Goal: Answer question/provide support: Share knowledge or assist other users

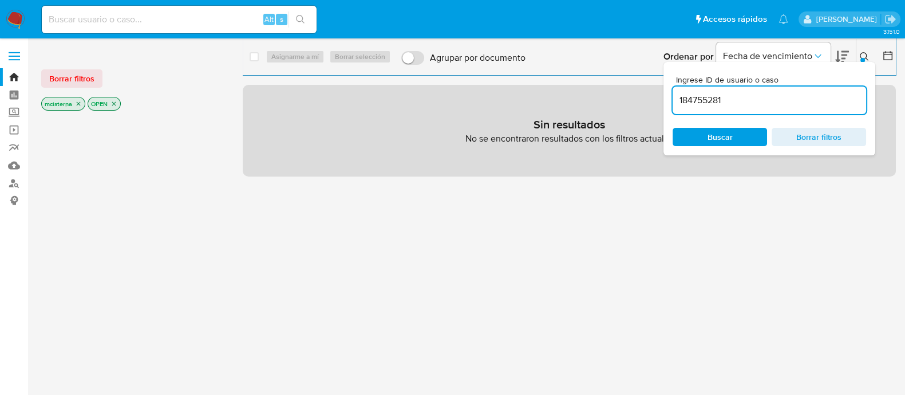
click at [444, 310] on div "select-all-cases-checkbox Asignarme a mí Borrar selección Agrupar por documento…" at bounding box center [569, 302] width 653 height 509
click at [472, 293] on div "select-all-cases-checkbox Asignarme a mí Borrar selección Agrupar por documento…" at bounding box center [569, 302] width 653 height 509
click at [15, 17] on img at bounding box center [15, 19] width 19 height 19
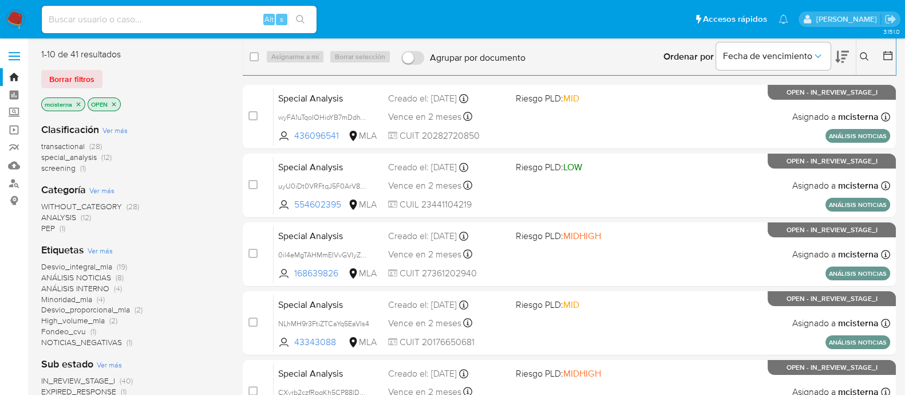
click at [192, 11] on div "Alt s" at bounding box center [179, 19] width 275 height 27
click at [191, 14] on input at bounding box center [179, 19] width 275 height 15
paste input "iPXqajb895MfOv0hU4O8m8Tu"
type input "iPXqajb895MfOv0hU4O8m8Tu"
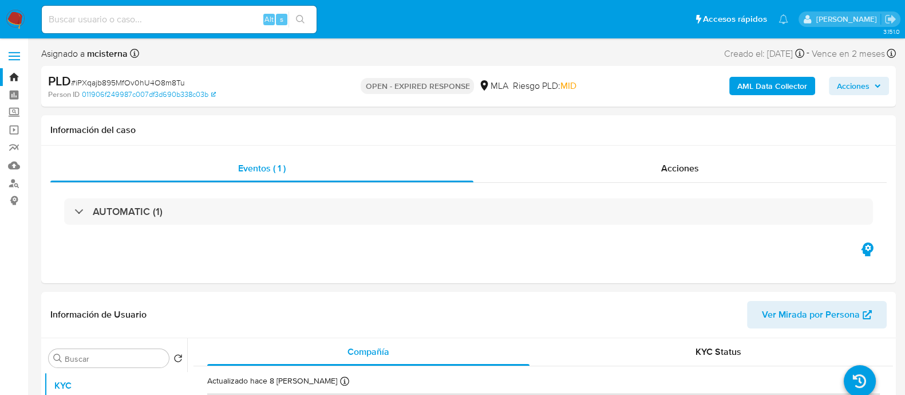
select select "10"
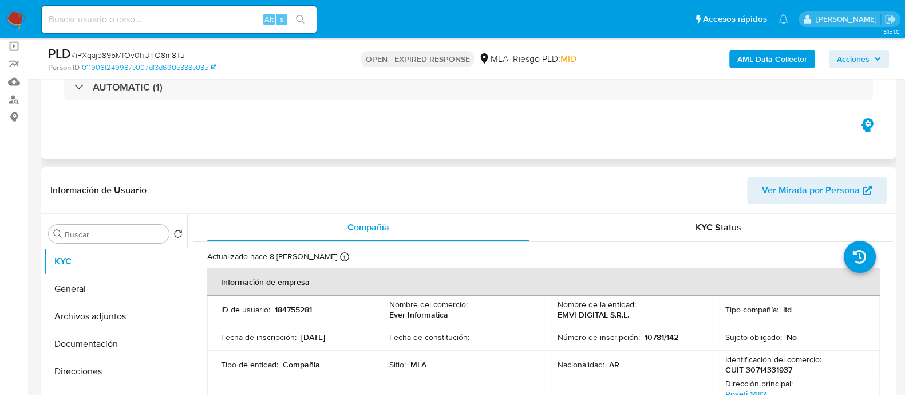
scroll to position [143, 0]
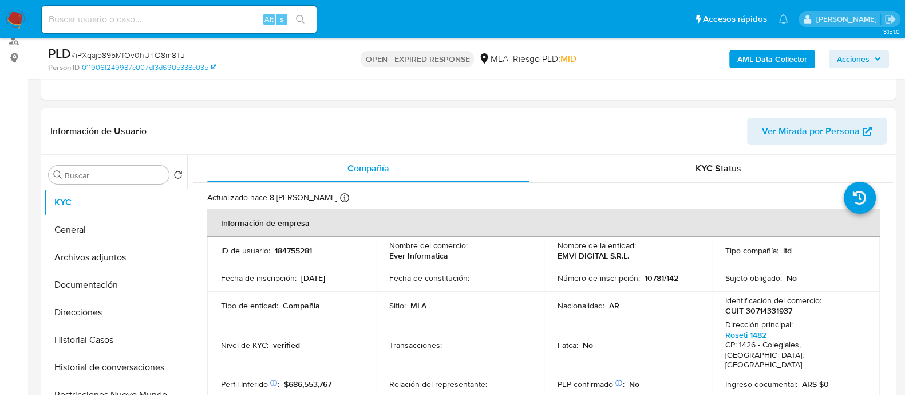
click at [298, 247] on p "184755281" at bounding box center [293, 250] width 37 height 10
copy p "184755281"
click at [14, 15] on img at bounding box center [15, 19] width 19 height 19
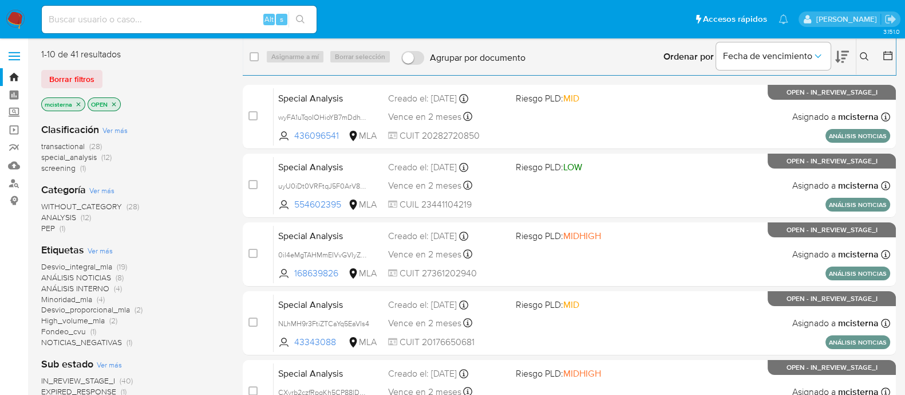
click at [861, 60] on icon at bounding box center [864, 56] width 9 height 9
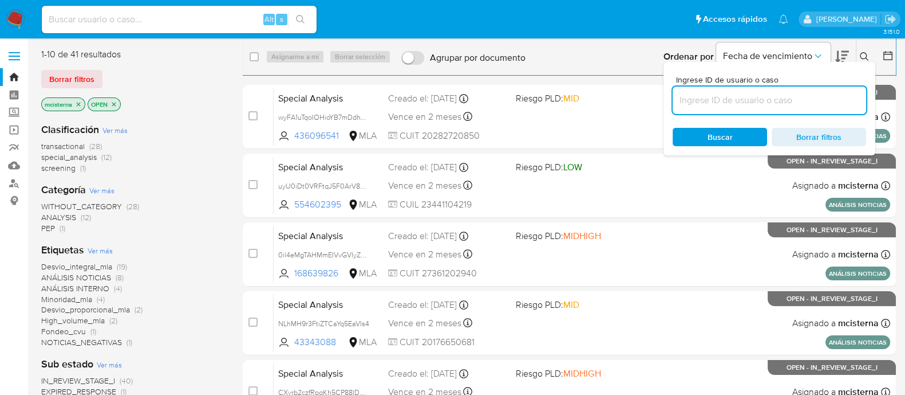
click at [805, 105] on input at bounding box center [770, 100] width 194 height 15
type input "184755281"
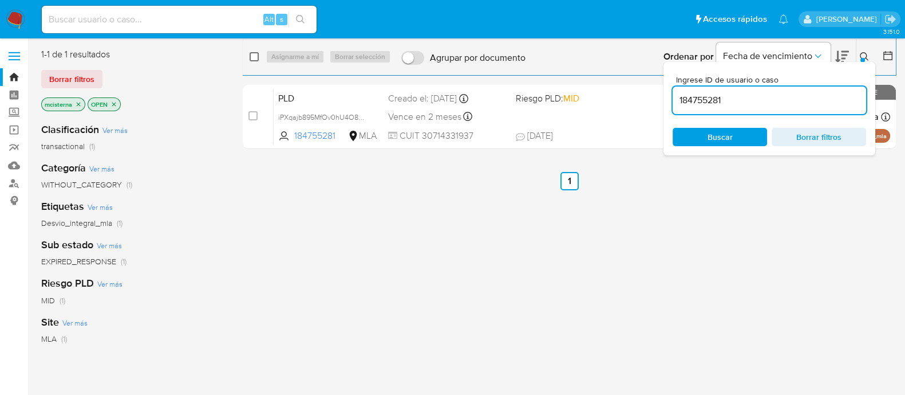
click at [255, 60] on input "checkbox" at bounding box center [254, 56] width 9 height 9
checkbox input "true"
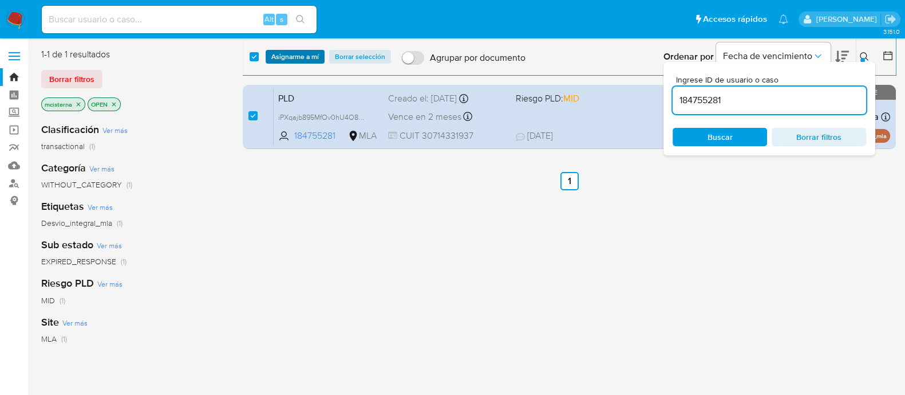
click at [286, 58] on span "Asignarme a mí" at bounding box center [295, 56] width 48 height 11
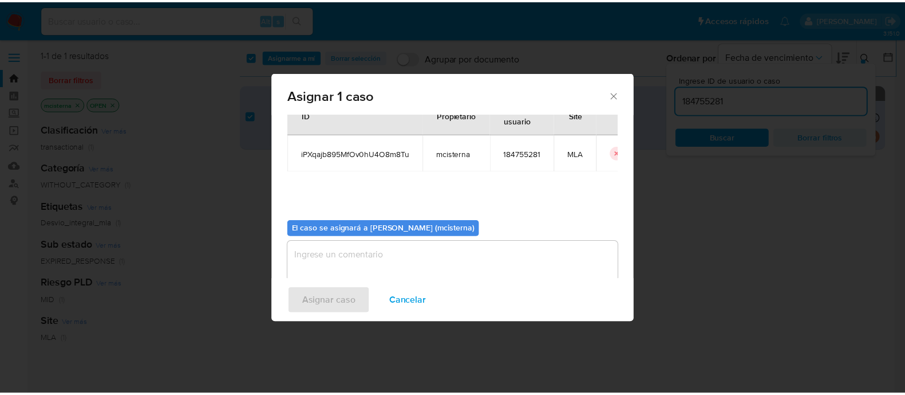
scroll to position [59, 0]
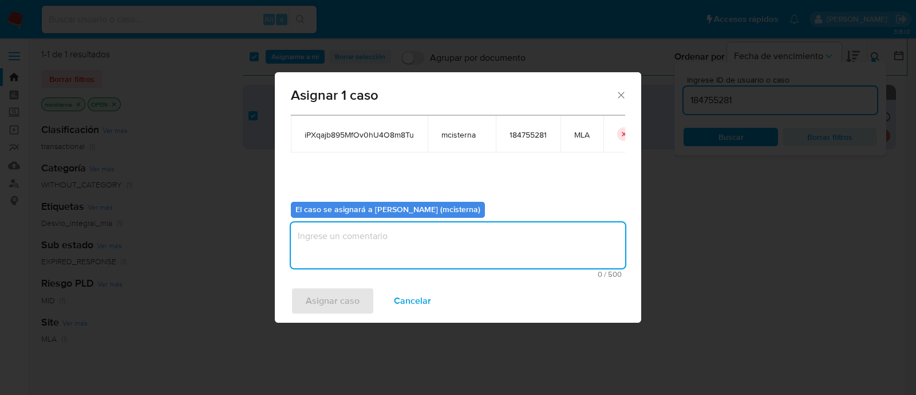
click at [421, 233] on textarea "assign-modal" at bounding box center [458, 245] width 334 height 46
type textarea "mcisterna"
click at [321, 307] on span "Asignar caso" at bounding box center [333, 300] width 54 height 25
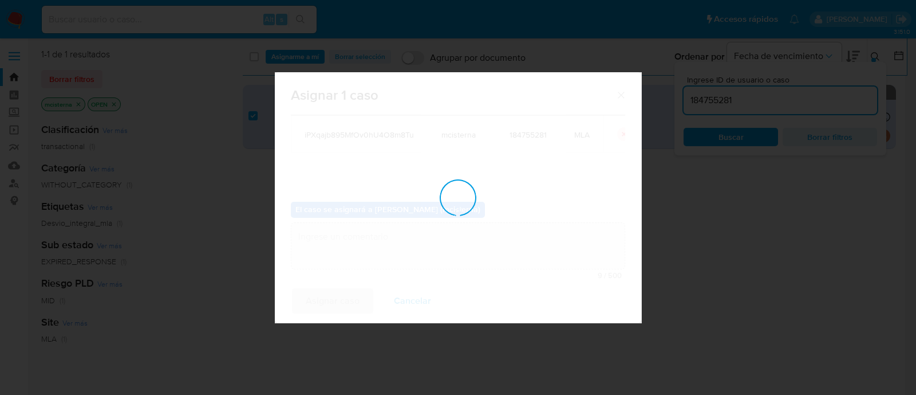
checkbox input "false"
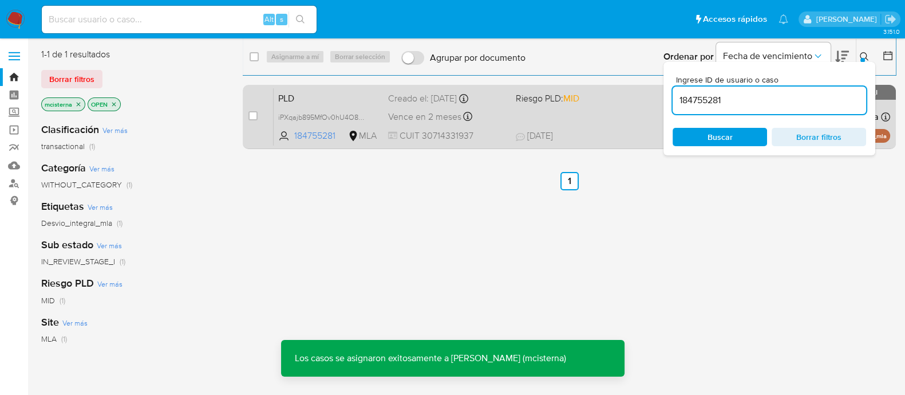
click at [512, 114] on div "PLD iPXqajb895MfOv0hU4O8m8Tu 184755281 MLA Riesgo PLD: MID Creado el: 12/07/202…" at bounding box center [582, 117] width 617 height 58
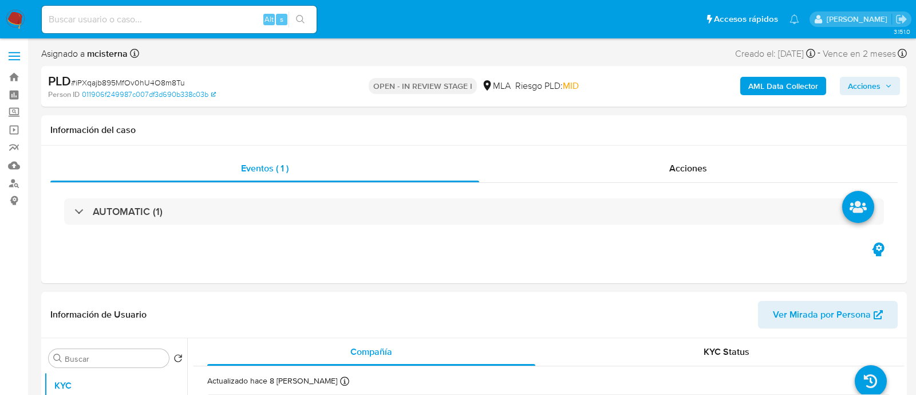
select select "10"
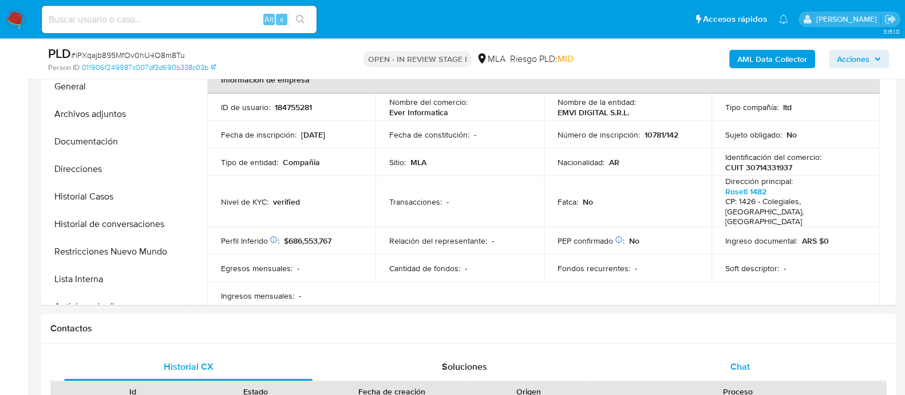
click at [740, 362] on span "Chat" at bounding box center [740, 366] width 19 height 13
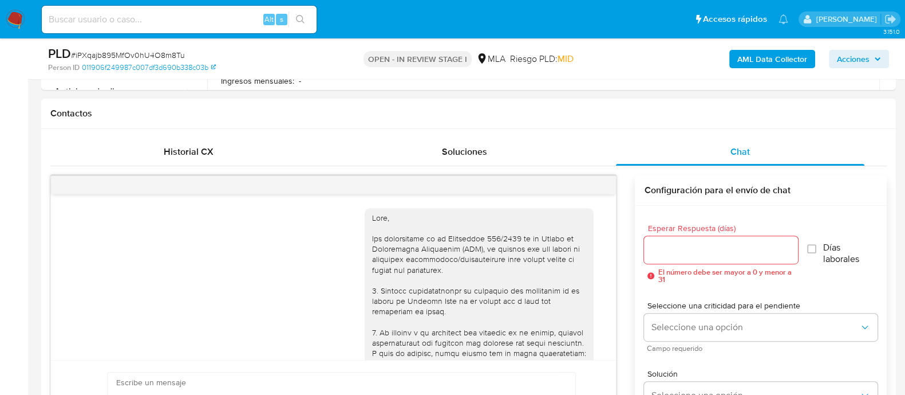
scroll to position [1383, 0]
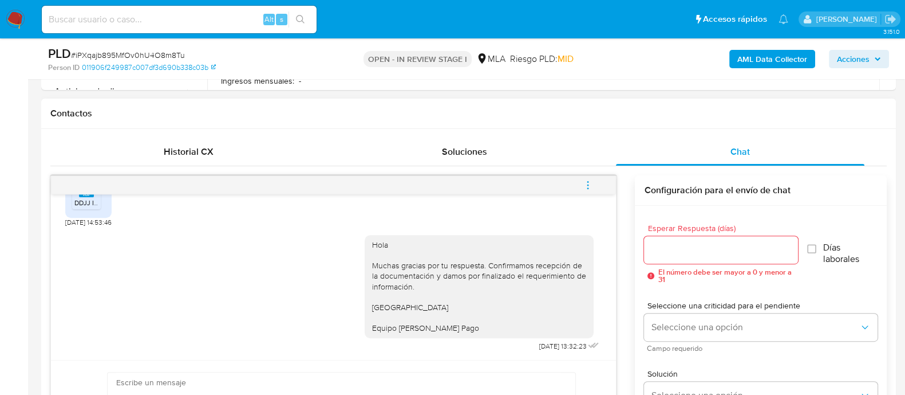
click at [593, 183] on icon "menu-action" at bounding box center [588, 185] width 10 height 10
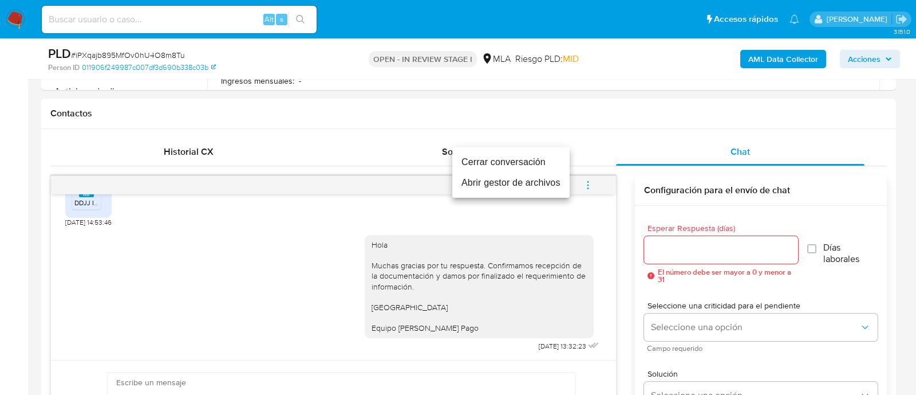
click at [491, 164] on li "Cerrar conversación" at bounding box center [510, 162] width 117 height 21
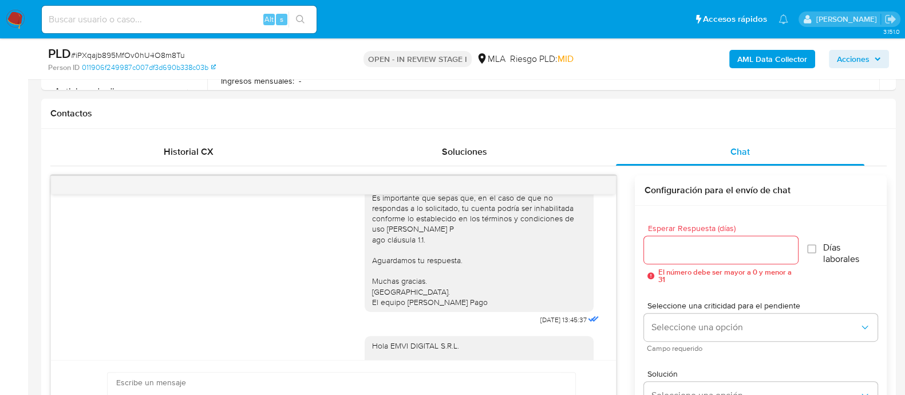
scroll to position [286, 0]
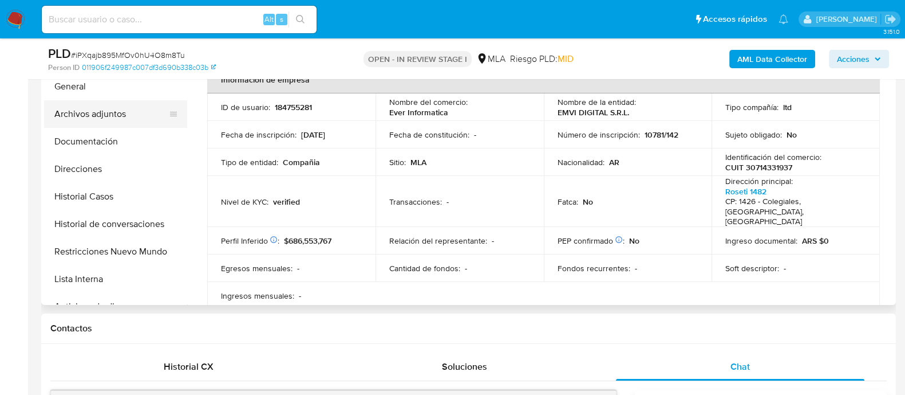
click at [141, 119] on button "Archivos adjuntos" at bounding box center [111, 113] width 134 height 27
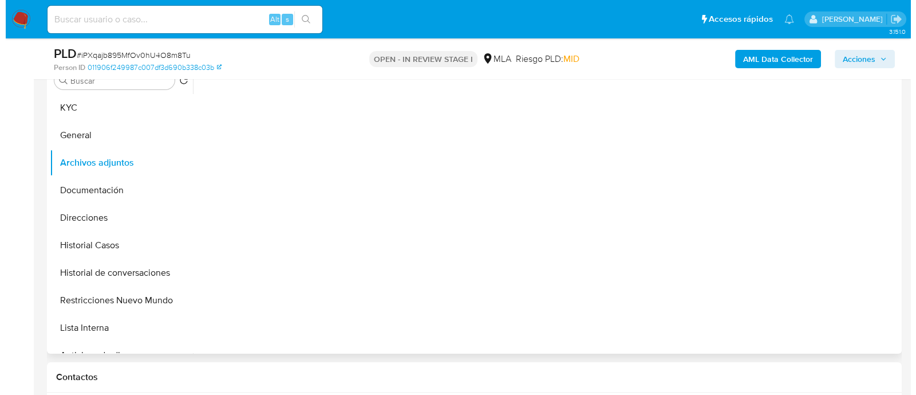
scroll to position [215, 0]
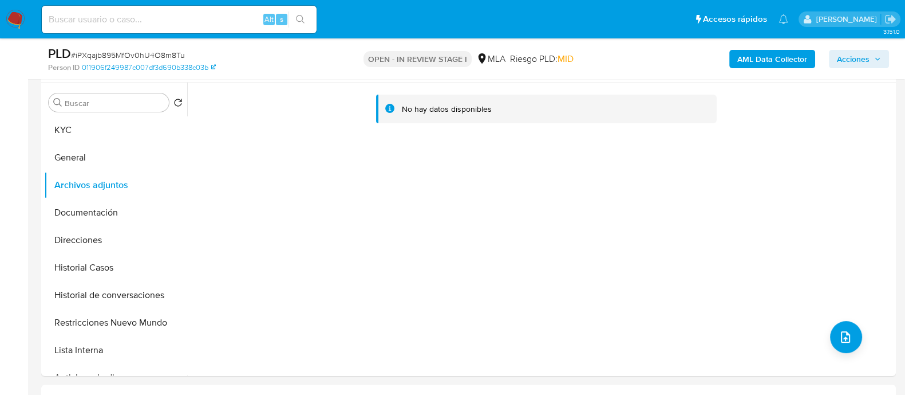
click at [748, 59] on b "AML Data Collector" at bounding box center [773, 59] width 70 height 18
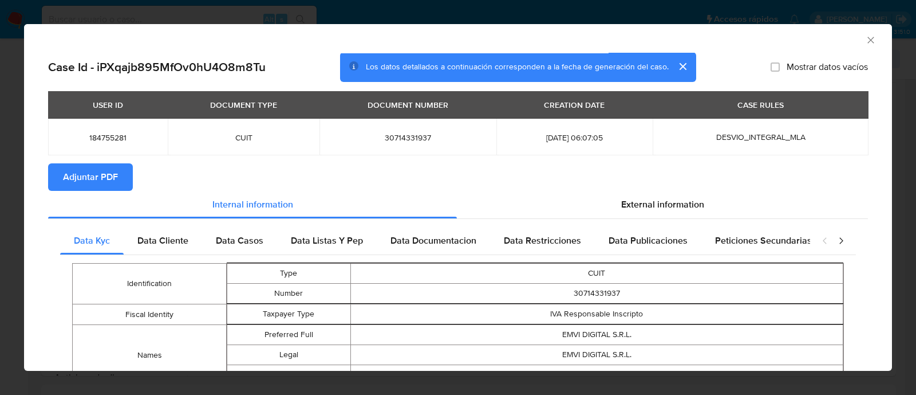
click at [109, 173] on span "Adjuntar PDF" at bounding box center [90, 176] width 55 height 25
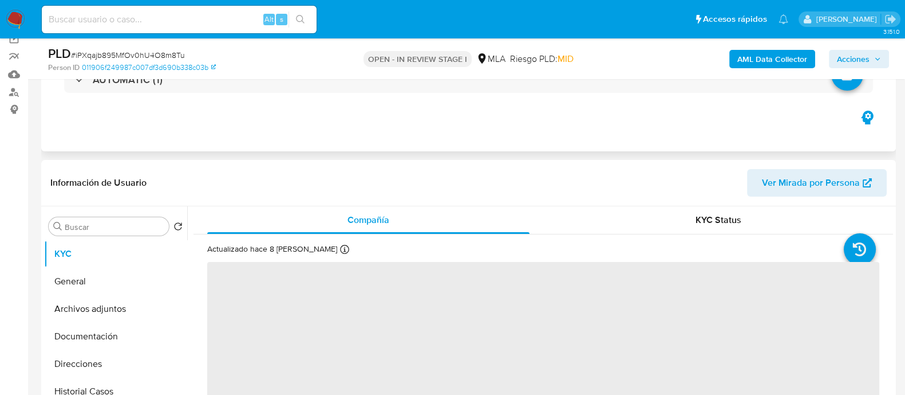
scroll to position [143, 0]
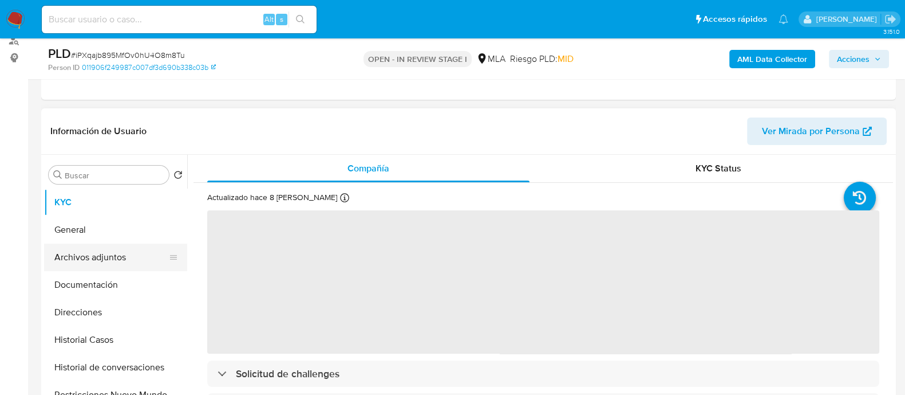
click at [133, 250] on button "Archivos adjuntos" at bounding box center [111, 256] width 134 height 27
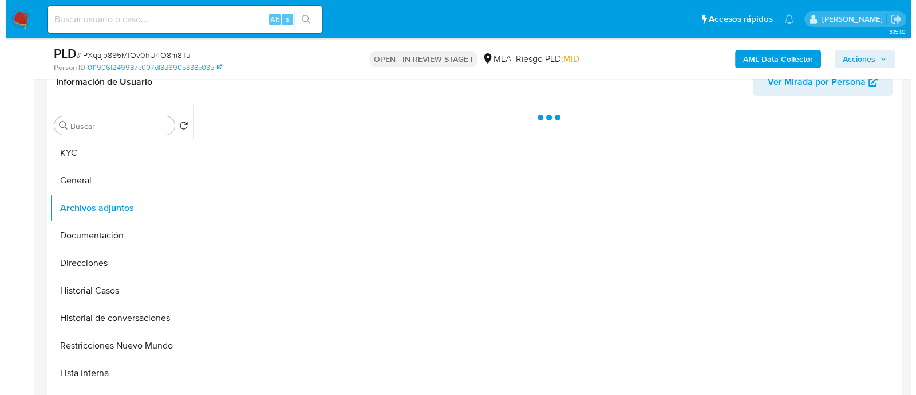
scroll to position [215, 0]
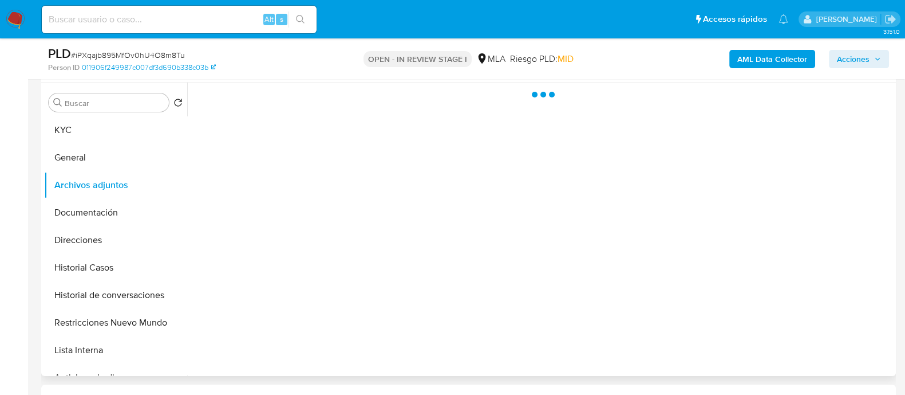
select select "10"
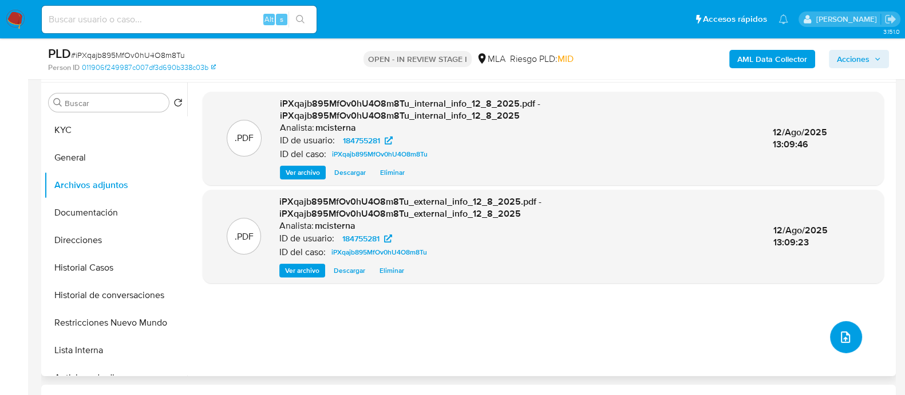
click at [845, 331] on icon "upload-file" at bounding box center [846, 337] width 14 height 14
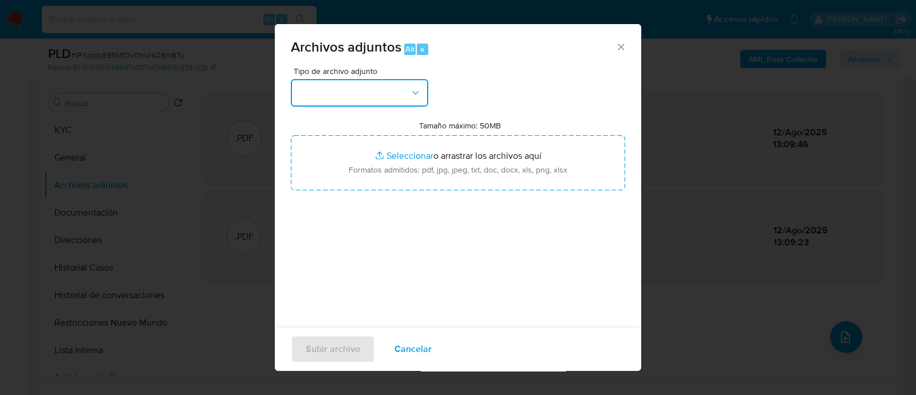
click at [336, 93] on button "button" at bounding box center [359, 92] width 137 height 27
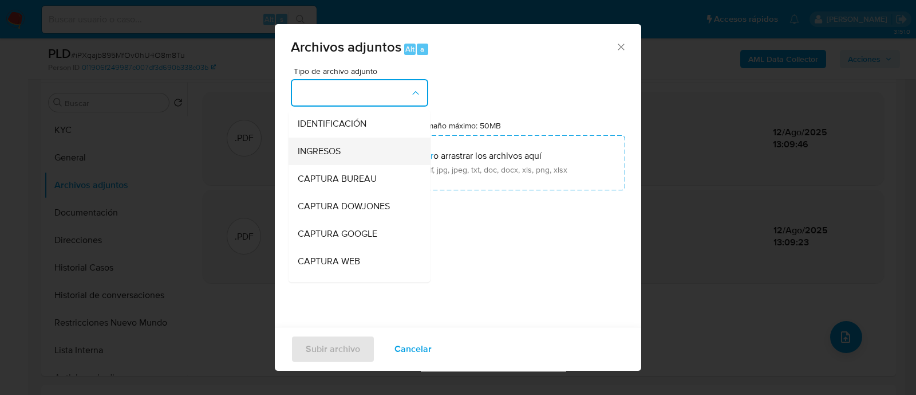
click at [346, 147] on div "INGRESOS" at bounding box center [356, 150] width 117 height 27
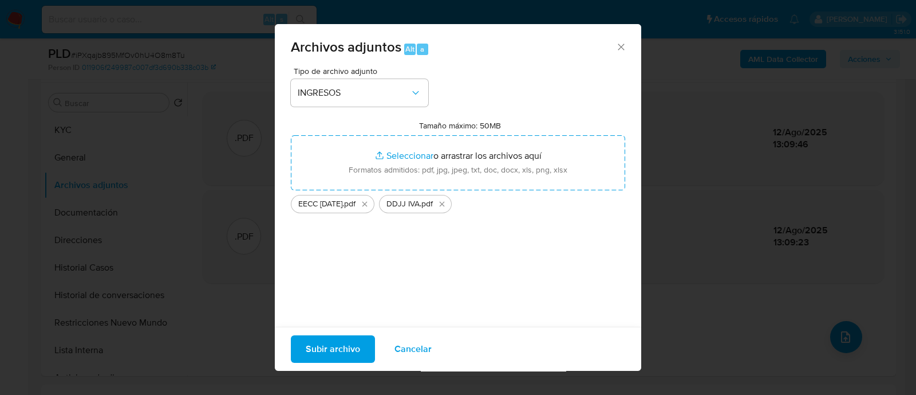
click at [329, 341] on span "Subir archivo" at bounding box center [333, 348] width 54 height 25
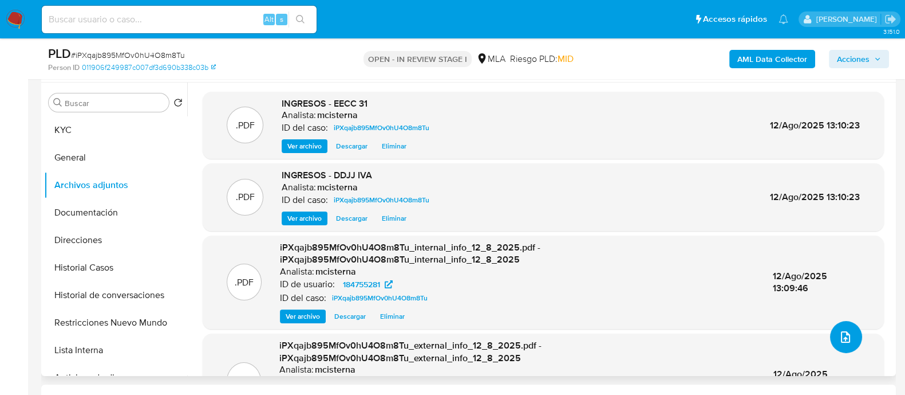
click at [851, 336] on button "upload-file" at bounding box center [846, 337] width 32 height 32
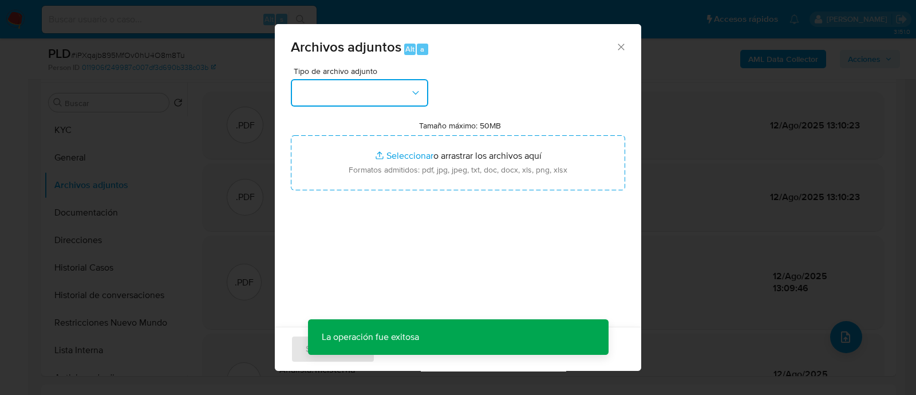
click at [394, 83] on button "button" at bounding box center [359, 92] width 137 height 27
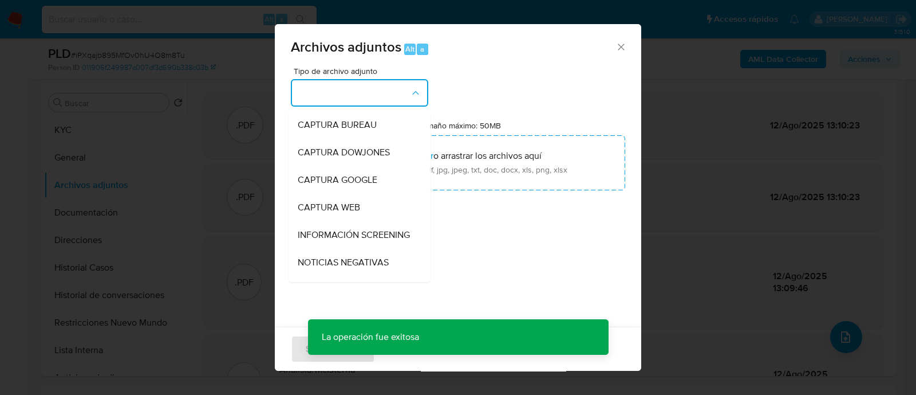
scroll to position [143, 0]
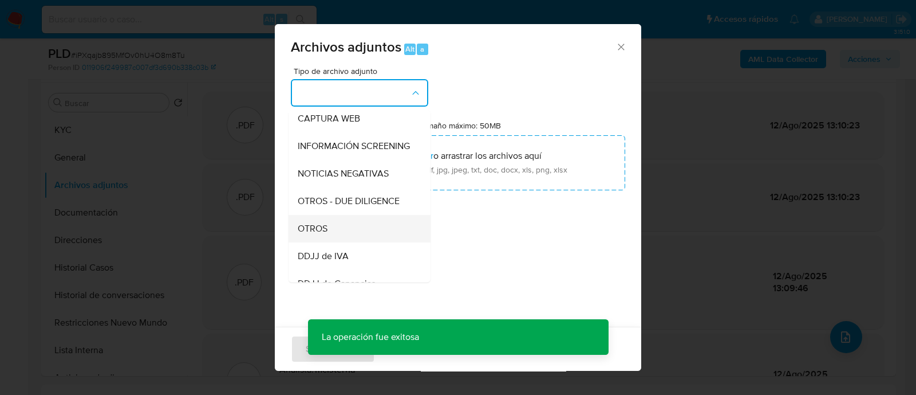
click at [370, 232] on div "OTROS" at bounding box center [356, 228] width 117 height 27
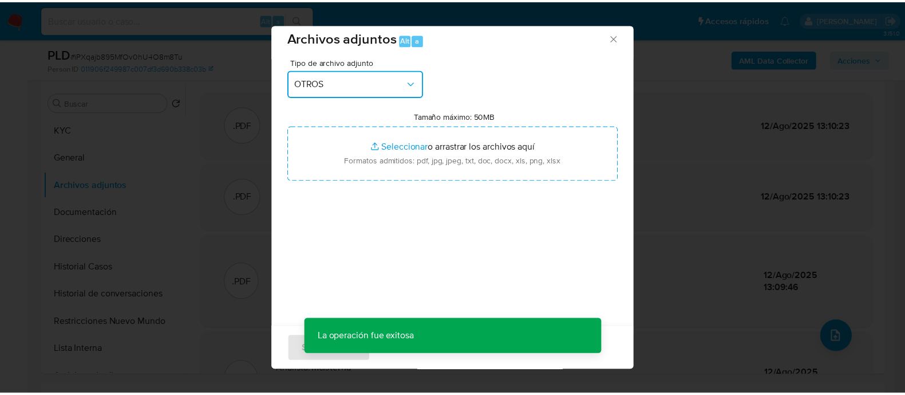
scroll to position [17, 0]
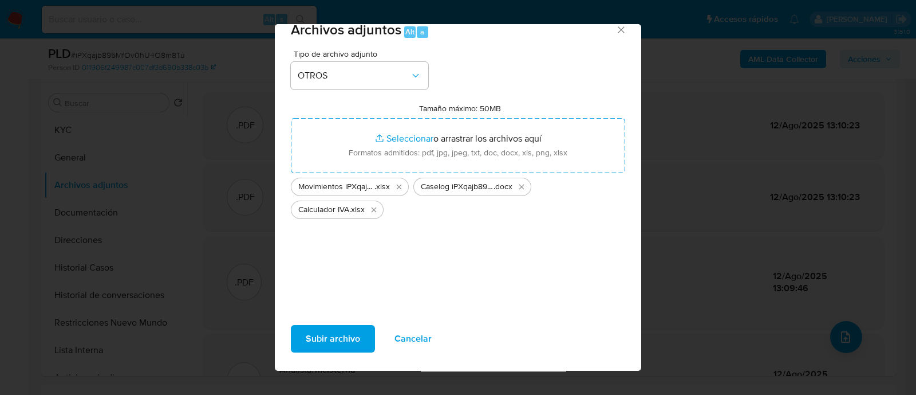
click at [338, 335] on span "Subir archivo" at bounding box center [333, 338] width 54 height 25
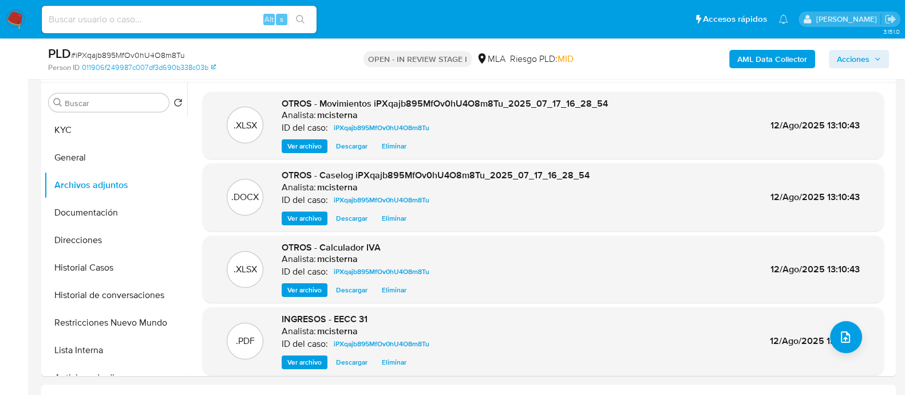
drag, startPoint x: 308, startPoint y: 67, endPoint x: 515, endPoint y: 66, distance: 206.7
click at [307, 66] on div "Person ID 011906f249987c007df3d690b338c03b" at bounding box center [186, 67] width 277 height 10
click at [868, 56] on span "Acciones" at bounding box center [853, 59] width 33 height 18
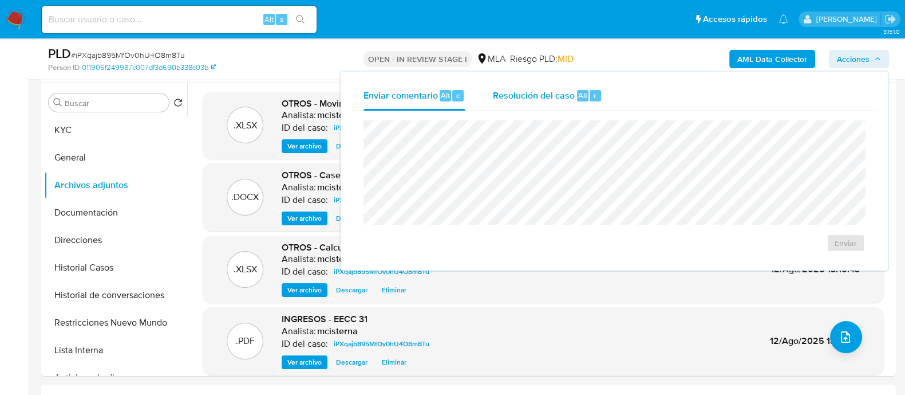
click at [521, 93] on span "Resolución del caso" at bounding box center [534, 94] width 82 height 13
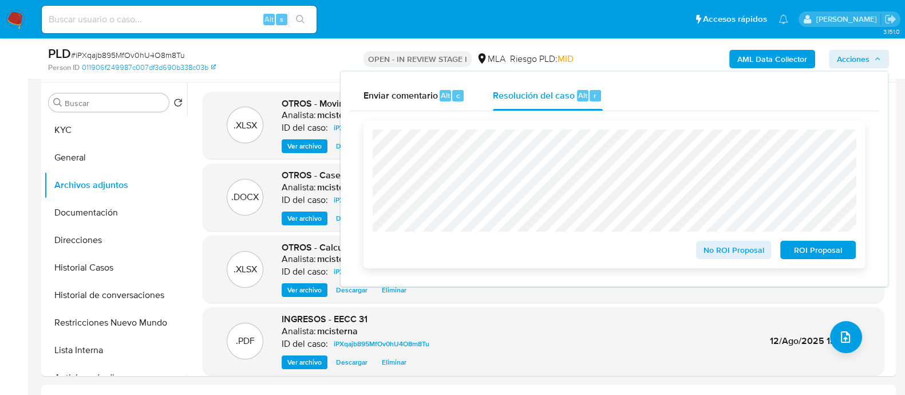
click at [707, 246] on span "No ROI Proposal" at bounding box center [734, 250] width 60 height 16
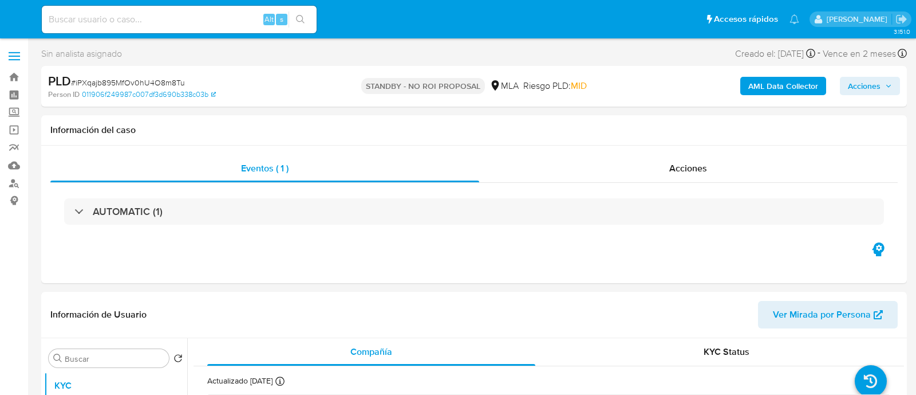
select select "10"
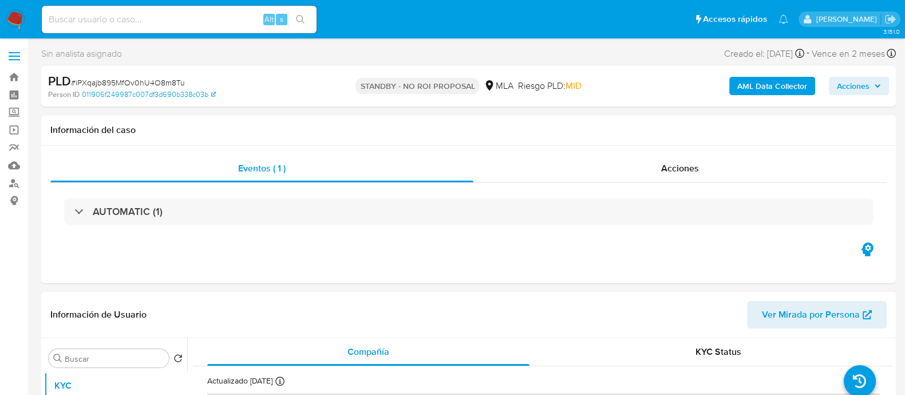
click at [187, 25] on input at bounding box center [179, 19] width 275 height 15
paste input "VD4ImSoUEoxalM3PmVyJXnMf"
type input "VD4ImSoUEoxalM3PmVyJXnMf"
click at [302, 21] on icon "search-icon" at bounding box center [300, 19] width 9 height 9
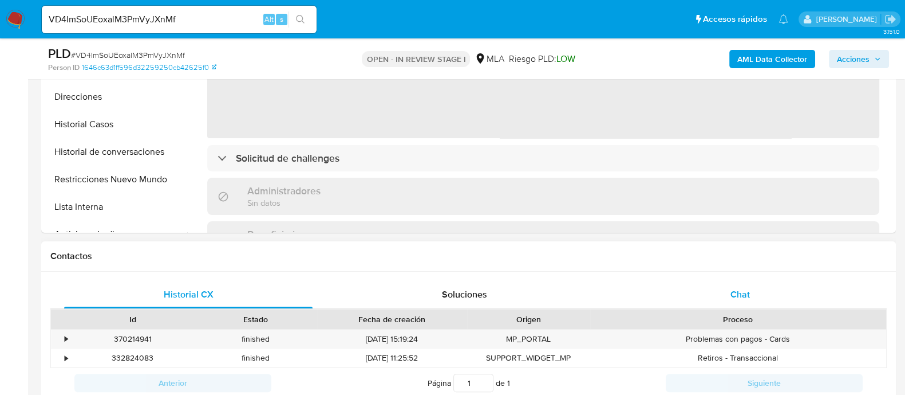
click at [732, 304] on div "Chat" at bounding box center [740, 294] width 249 height 27
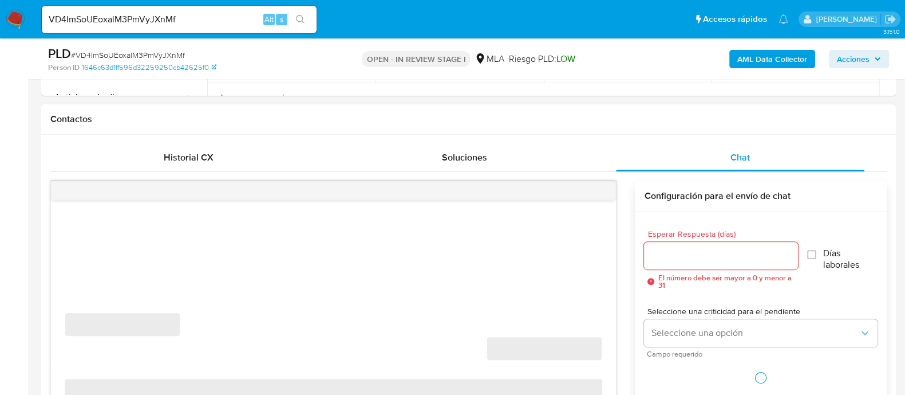
scroll to position [500, 0]
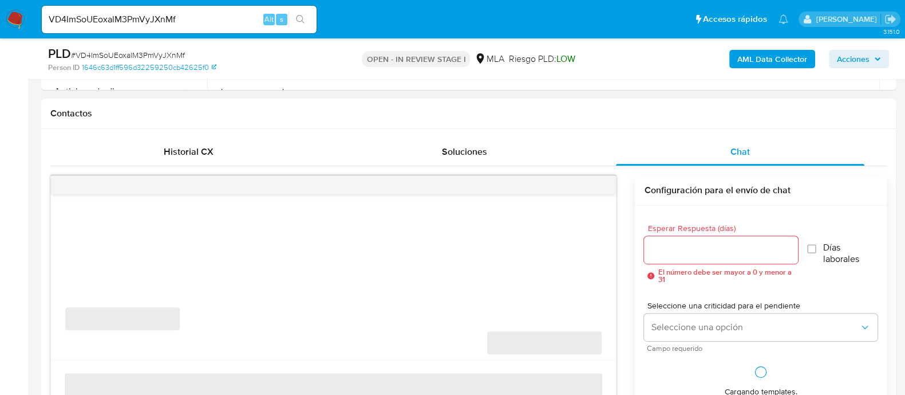
select select "10"
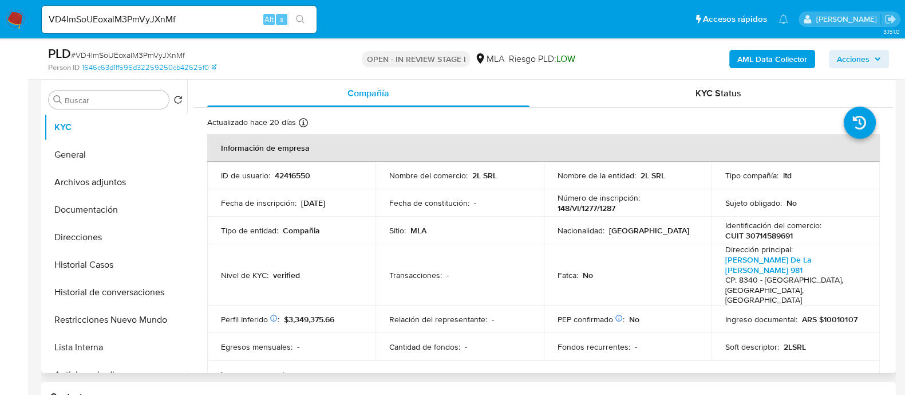
scroll to position [215, 0]
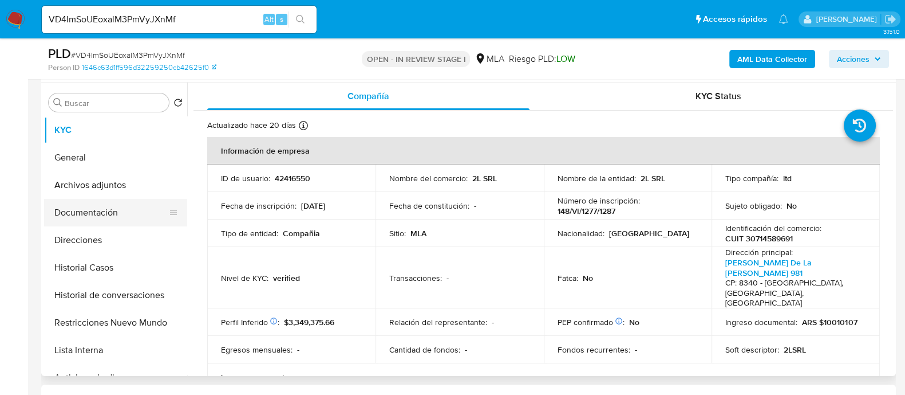
drag, startPoint x: 133, startPoint y: 203, endPoint x: 155, endPoint y: 204, distance: 21.2
click at [133, 204] on button "Documentación" at bounding box center [111, 212] width 134 height 27
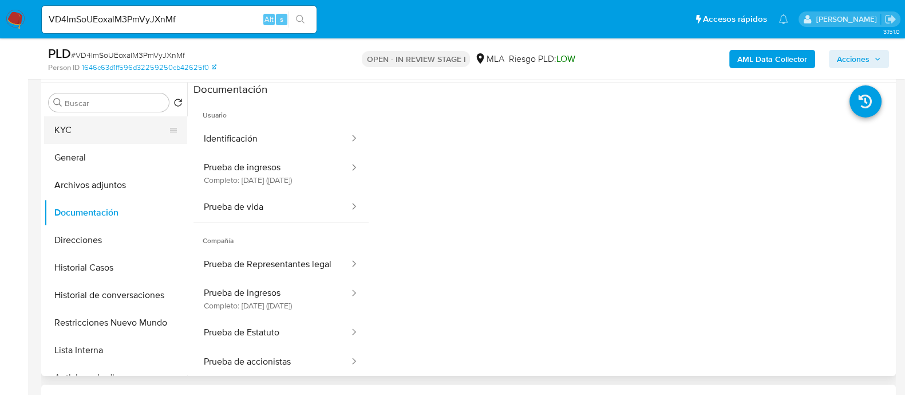
click at [131, 121] on button "KYC" at bounding box center [111, 129] width 134 height 27
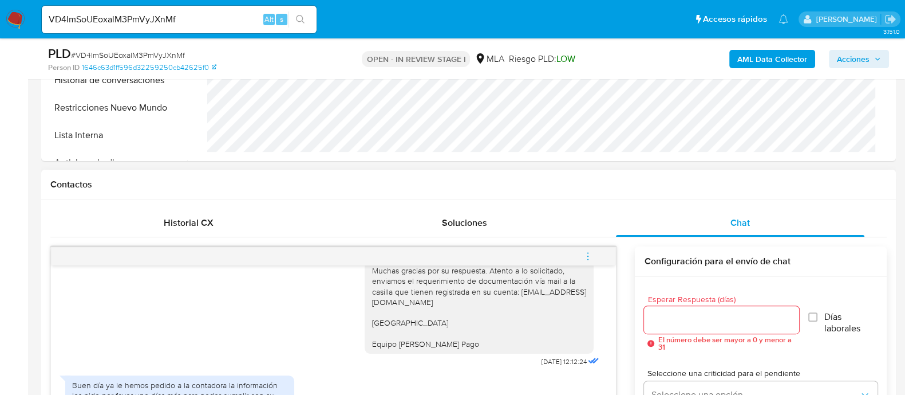
scroll to position [762, 0]
click at [232, 227] on div "Historial CX" at bounding box center [188, 222] width 249 height 27
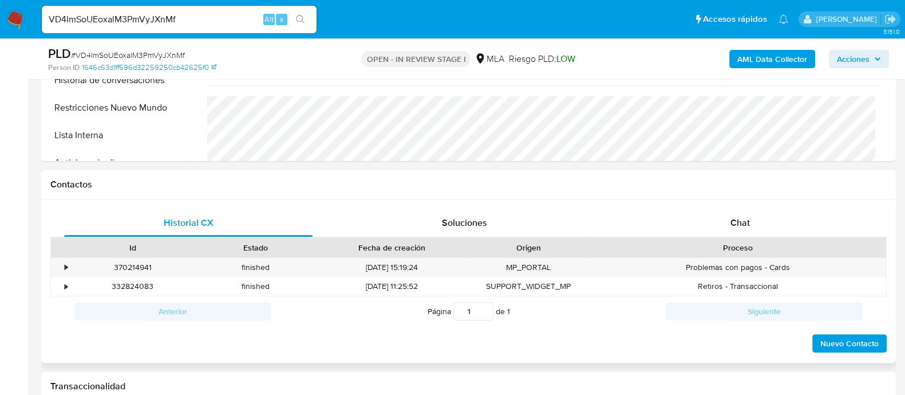
drag, startPoint x: 744, startPoint y: 213, endPoint x: 690, endPoint y: 203, distance: 55.4
click at [744, 212] on div "Chat" at bounding box center [740, 222] width 249 height 27
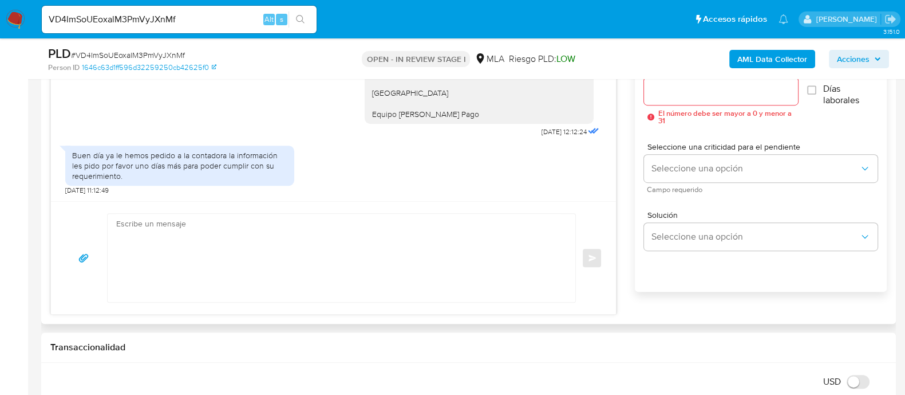
scroll to position [644, 0]
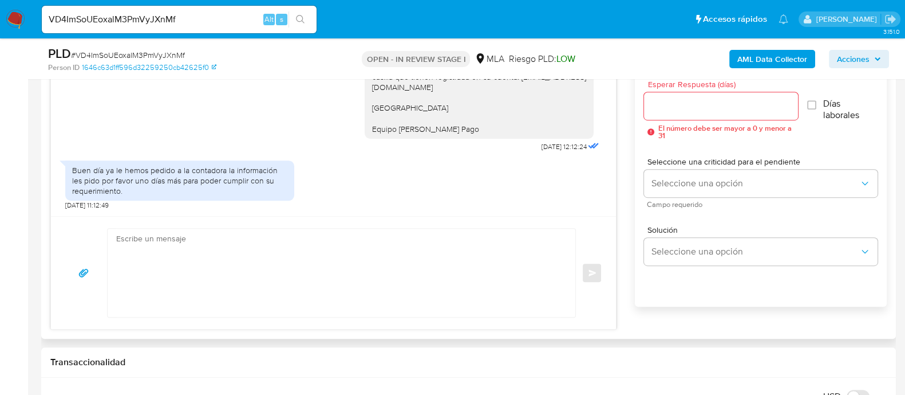
click at [413, 258] on textarea at bounding box center [338, 272] width 445 height 88
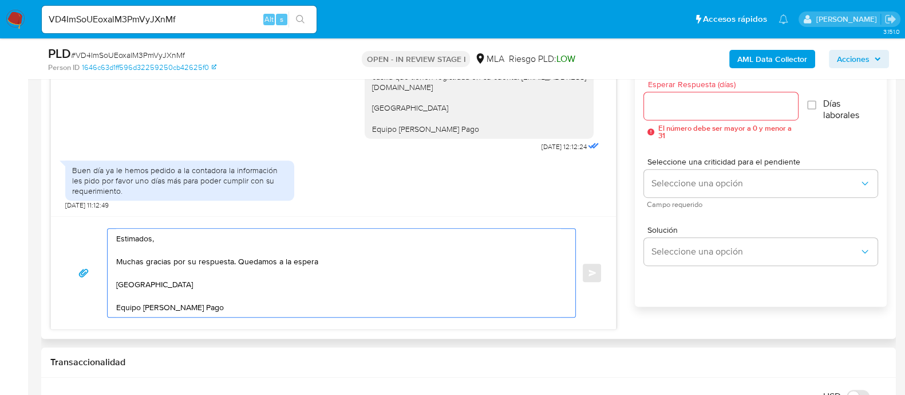
type textarea "Estimados, Muchas gracias por su respuesta. Quedamos a la espera [GEOGRAPHIC_DA…"
click at [680, 107] on input "Esperar Respuesta (días)" at bounding box center [720, 105] width 153 height 15
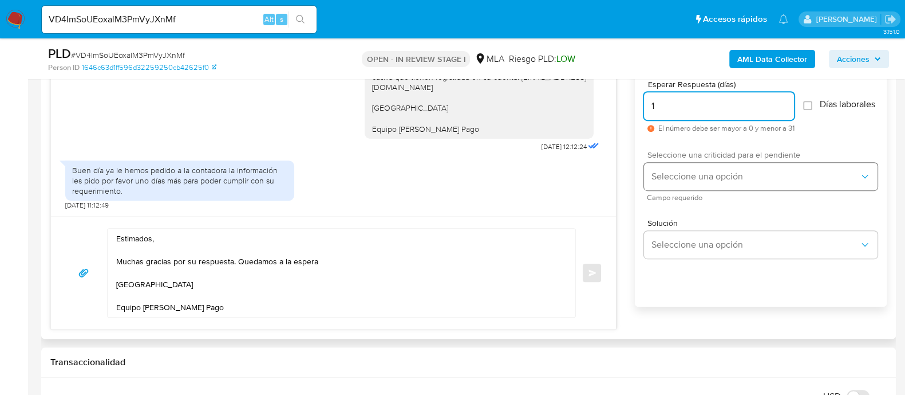
type input "1"
click at [679, 182] on span "Seleccione una opción" at bounding box center [755, 176] width 208 height 11
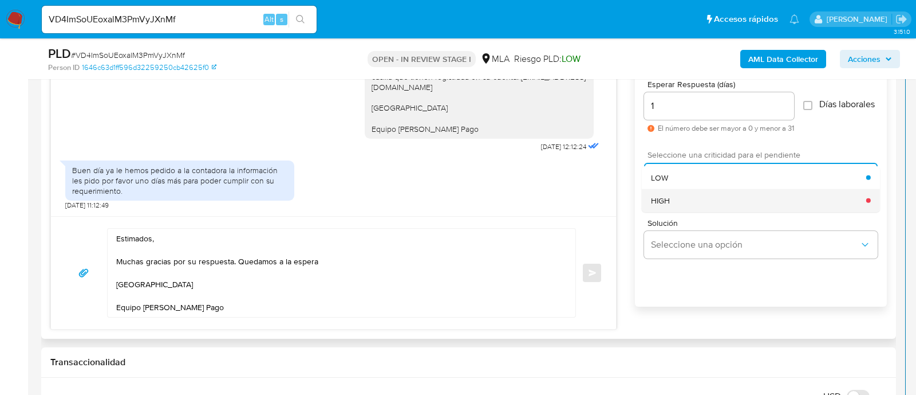
click at [683, 210] on div "HIGH" at bounding box center [758, 199] width 215 height 23
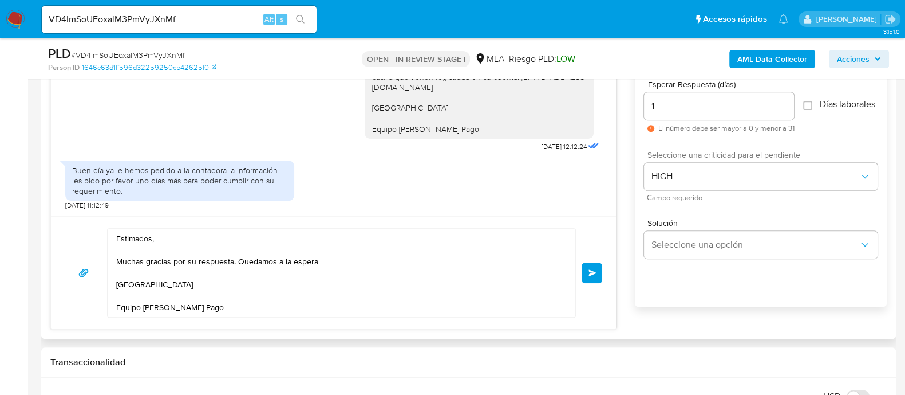
click at [601, 267] on button "Enviar" at bounding box center [592, 272] width 21 height 21
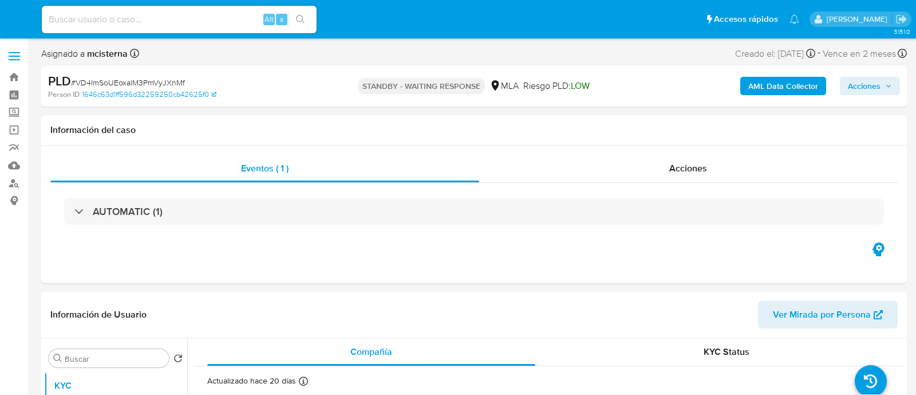
select select "10"
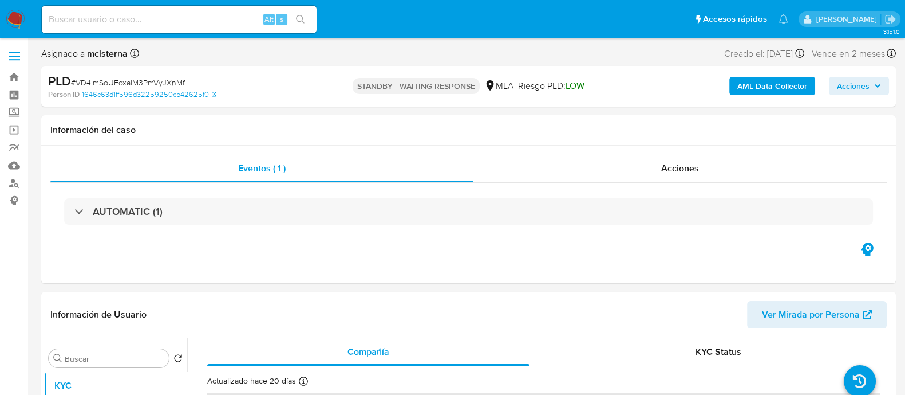
click at [109, 20] on input at bounding box center [179, 19] width 275 height 15
paste input "4tCdhpsqGQmMmCvbICoR5jF7"
click at [315, 18] on input "4tCdhpsqGQmMmCvbICoR5jF7" at bounding box center [179, 19] width 275 height 15
type input "4tCdhpsqGQmMmCvbICoR5jF7"
click at [308, 21] on button "search-icon" at bounding box center [300, 19] width 23 height 16
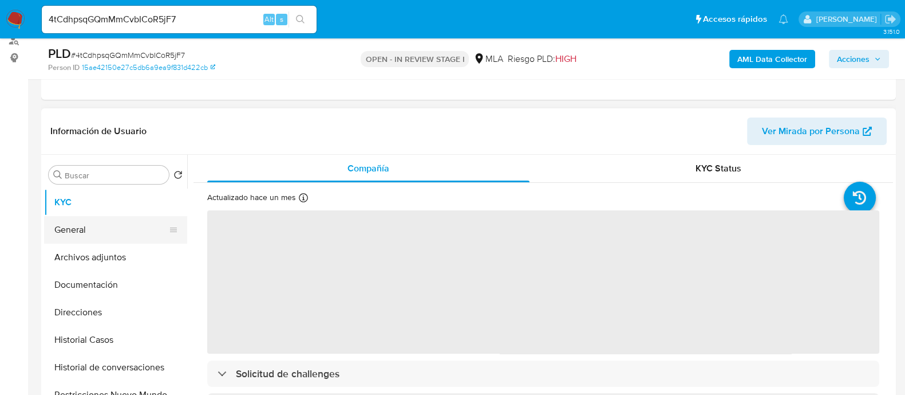
click at [107, 216] on button "General" at bounding box center [111, 229] width 134 height 27
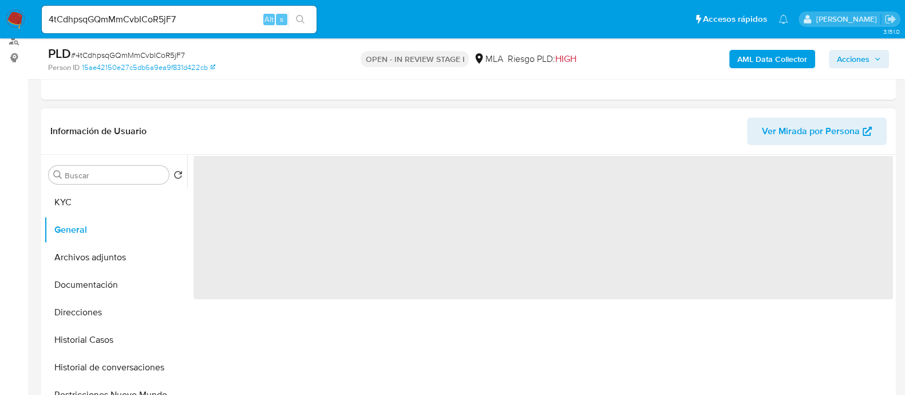
scroll to position [215, 0]
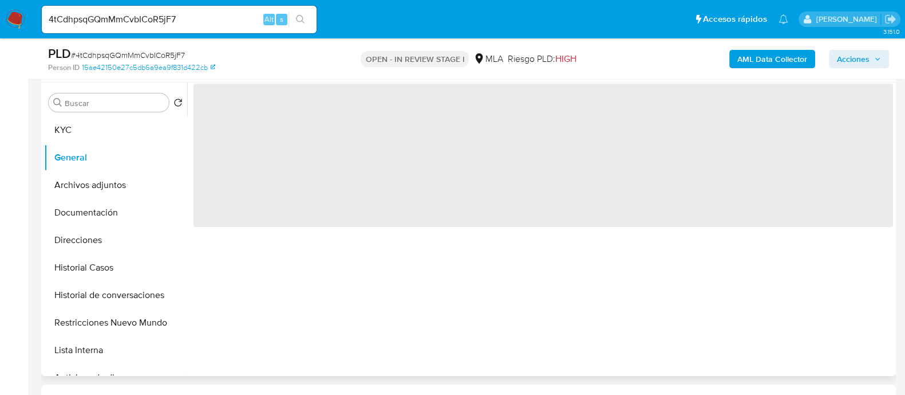
select select "10"
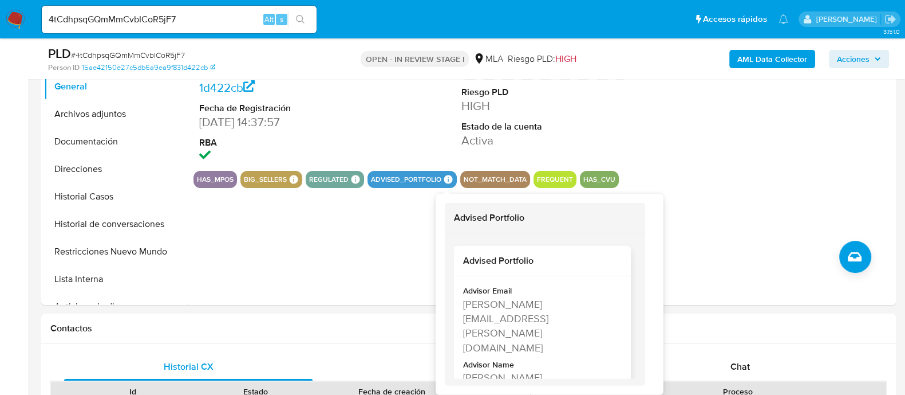
scroll to position [23, 0]
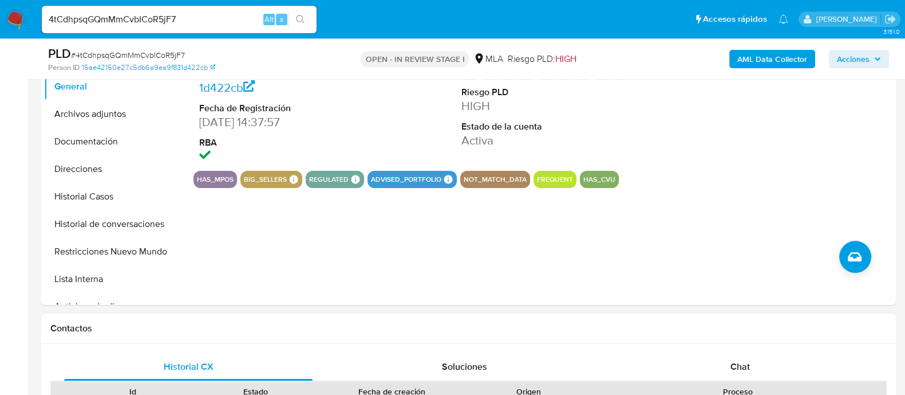
drag, startPoint x: 463, startPoint y: 323, endPoint x: 565, endPoint y: 324, distance: 101.9
